Goal: Find specific page/section

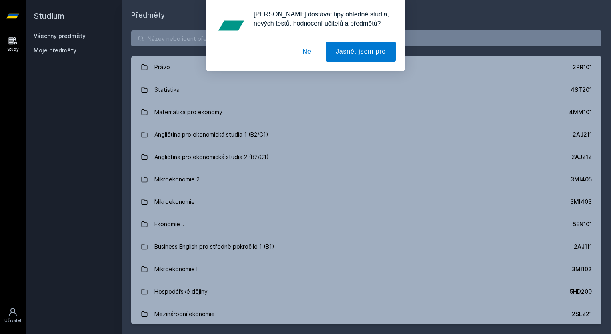
click at [309, 50] on button "Ne" at bounding box center [307, 52] width 29 height 20
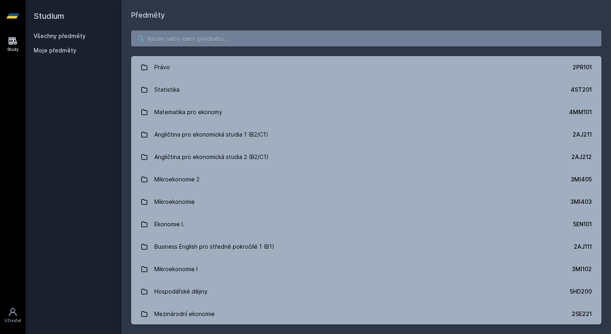
click at [263, 40] on input "search" at bounding box center [366, 38] width 470 height 16
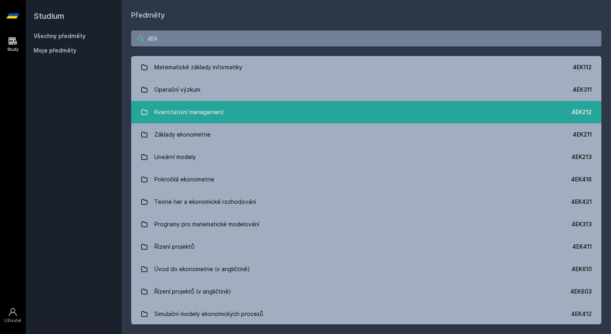
type input "4EK"
click at [253, 118] on link "Kvantitativní management 4EK212" at bounding box center [366, 112] width 470 height 22
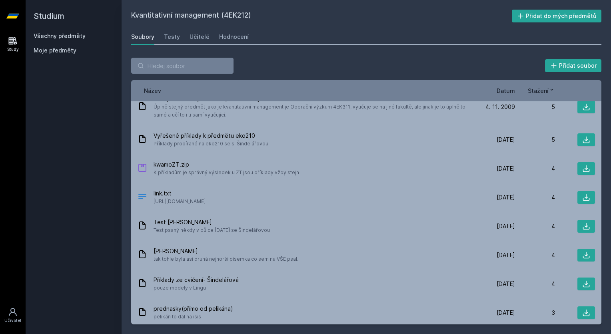
scroll to position [862, 0]
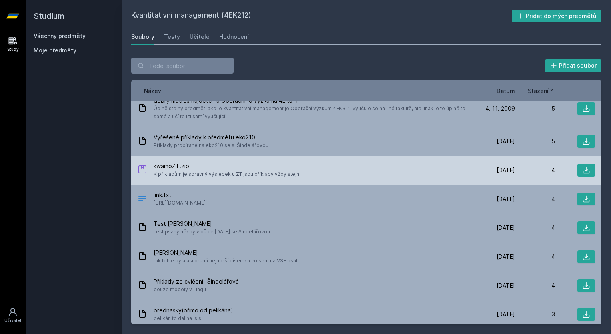
click at [174, 165] on span "kwamoZT.zip" at bounding box center [227, 166] width 146 height 8
click at [582, 166] on icon at bounding box center [586, 170] width 8 height 8
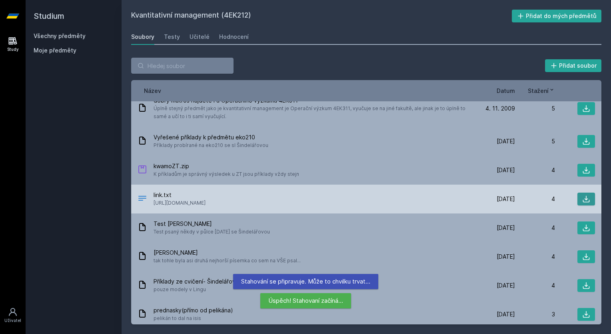
click at [586, 200] on icon at bounding box center [586, 199] width 8 height 8
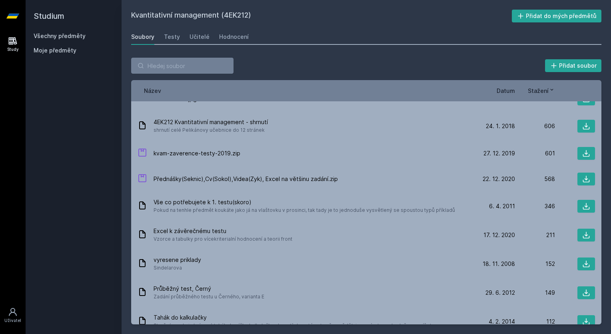
scroll to position [0, 0]
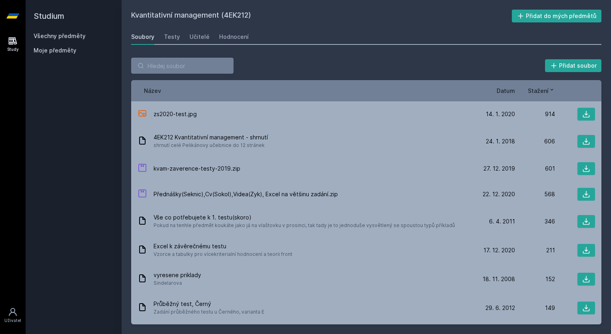
click at [329, 52] on div "Přidat soubor Řazení: Název Datum Stažení Název Datum Stažení zs2020-test.jpg […" at bounding box center [367, 191] width 490 height 286
